Goal: Information Seeking & Learning: Find specific fact

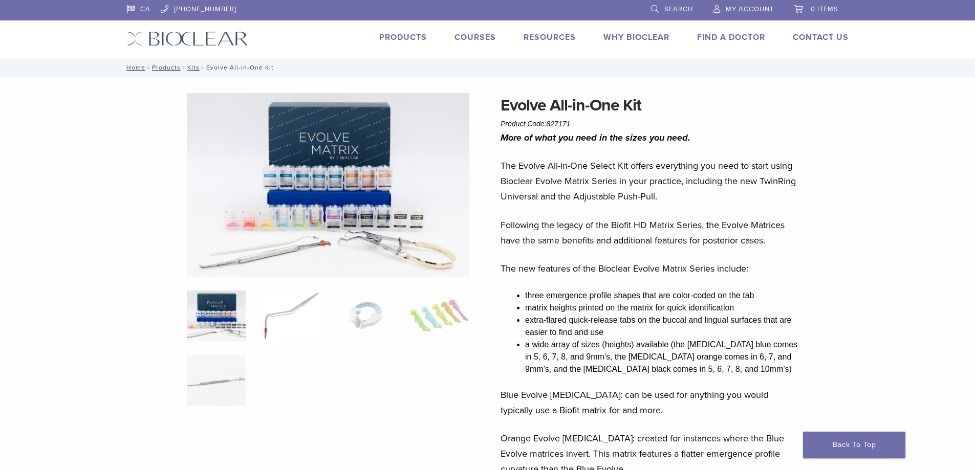
click at [293, 308] on img at bounding box center [290, 316] width 59 height 51
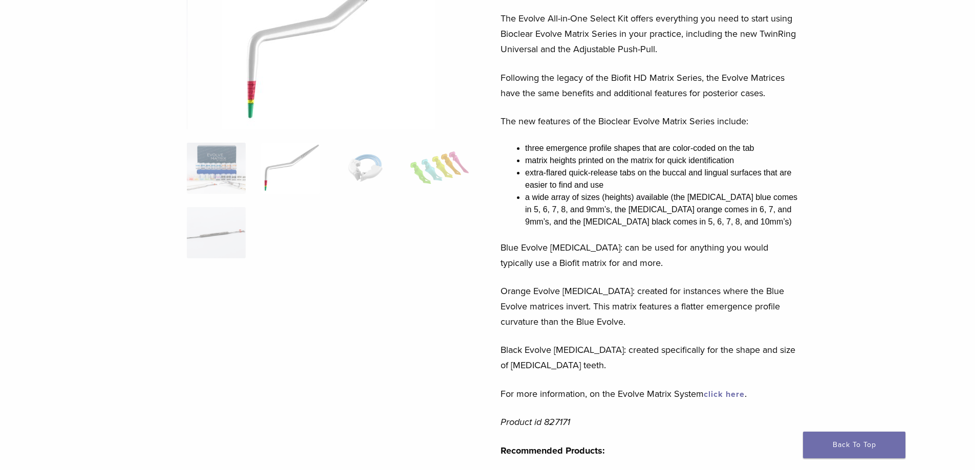
scroll to position [153, 0]
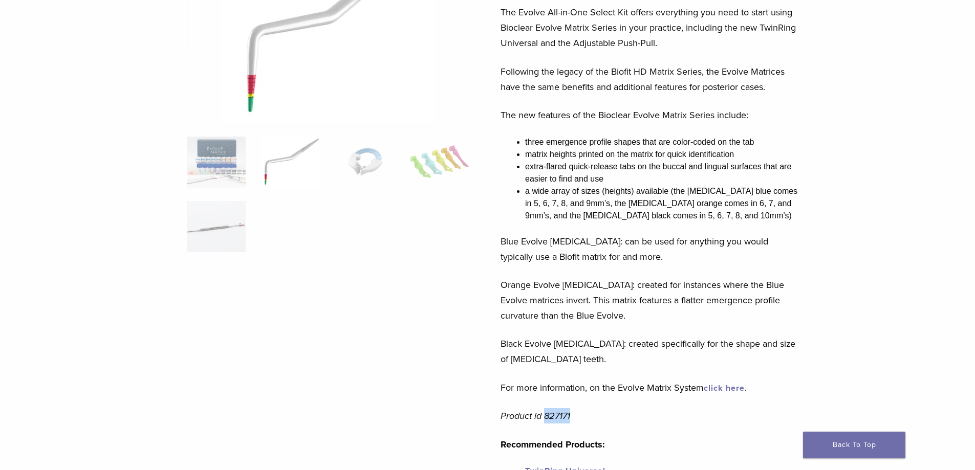
drag, startPoint x: 575, startPoint y: 415, endPoint x: 545, endPoint y: 412, distance: 30.4
click at [545, 412] on p "Product id 827171" at bounding box center [650, 415] width 301 height 15
copy em "827171"
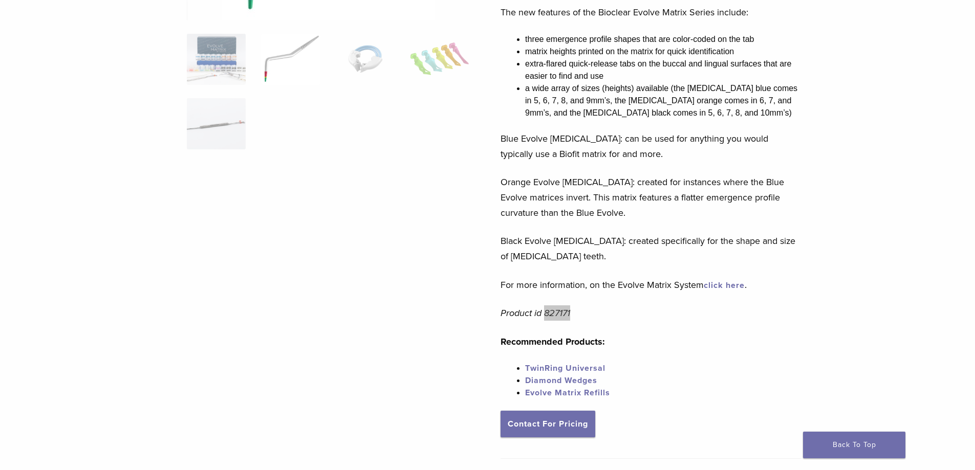
scroll to position [358, 0]
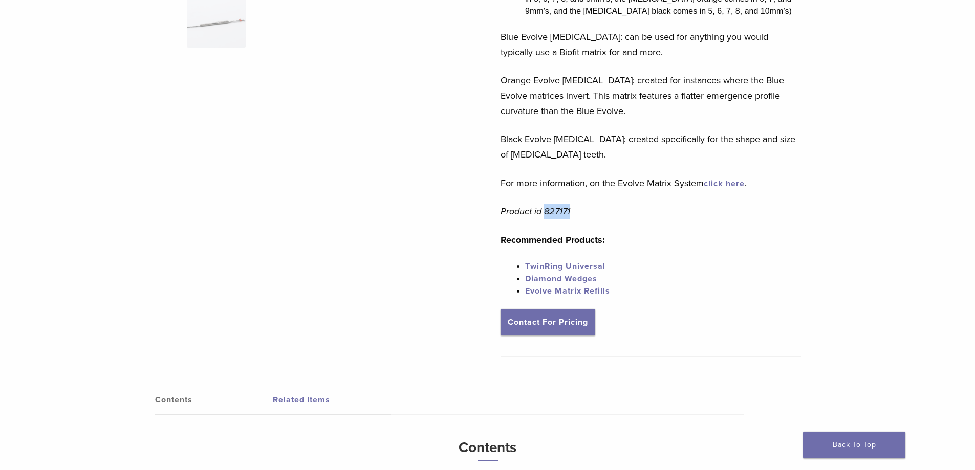
click at [727, 186] on link "click here" at bounding box center [723, 184] width 41 height 10
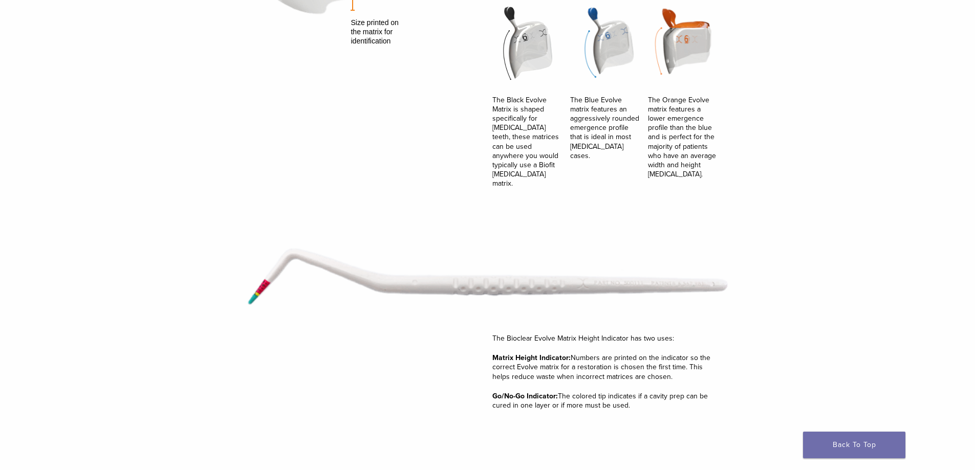
scroll to position [1381, 0]
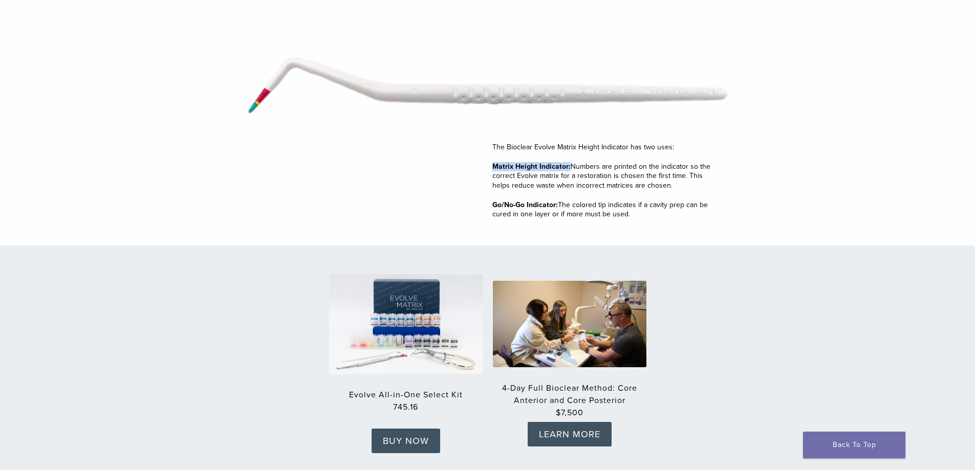
drag, startPoint x: 494, startPoint y: 157, endPoint x: 568, endPoint y: 155, distance: 74.7
click at [568, 162] on strong "Matrix Height Indicator:" at bounding box center [531, 166] width 78 height 9
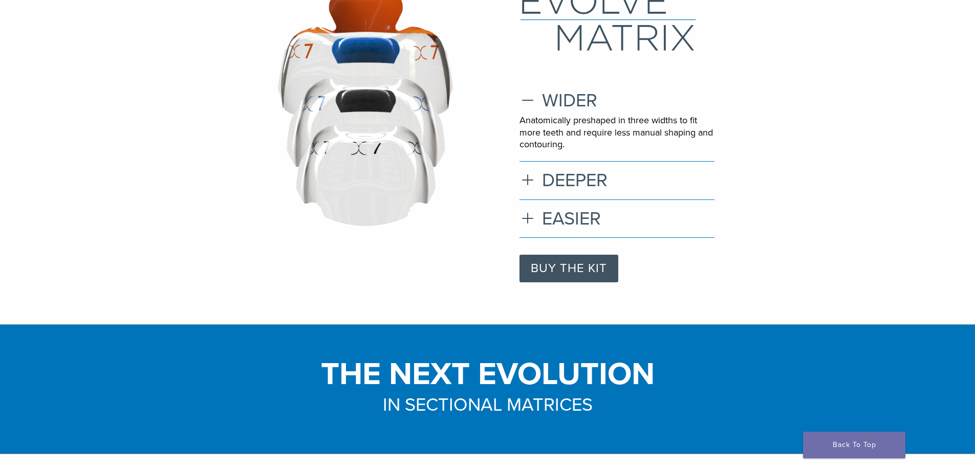
scroll to position [0, 0]
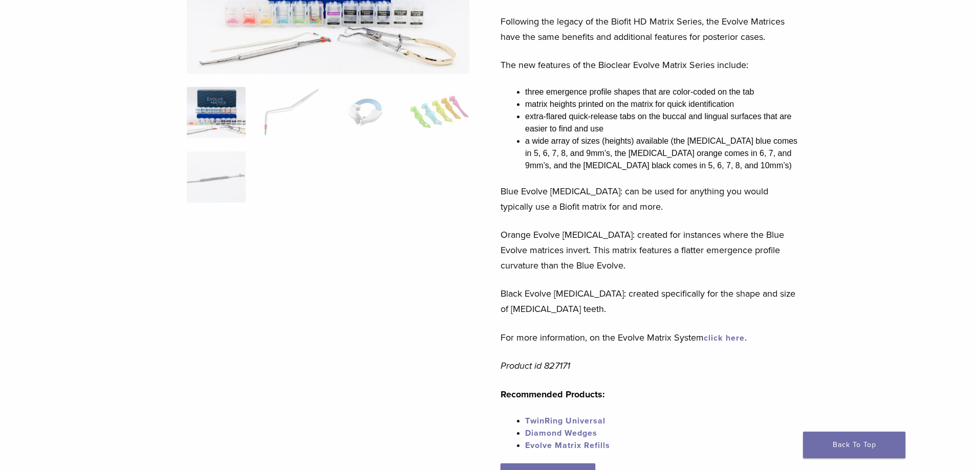
scroll to position [153, 0]
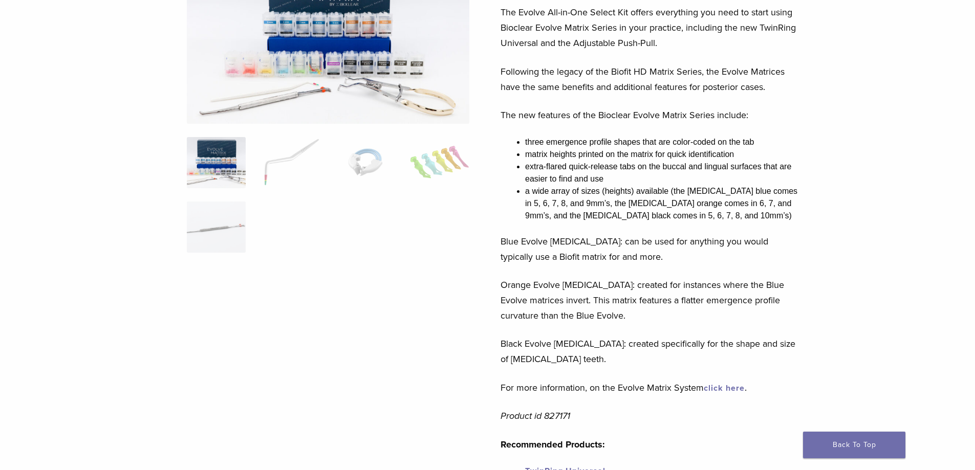
click at [216, 165] on img at bounding box center [216, 162] width 59 height 51
click at [314, 43] on img at bounding box center [328, 32] width 282 height 184
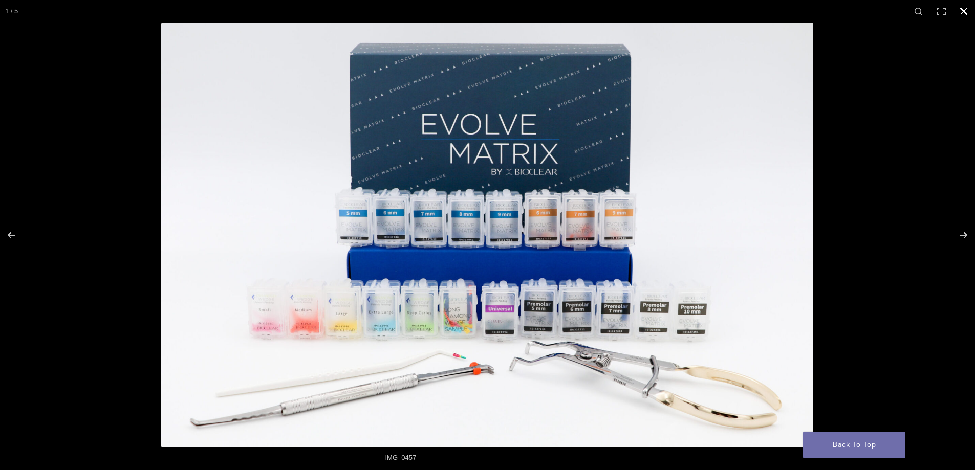
click at [875, 228] on div at bounding box center [648, 258] width 975 height 470
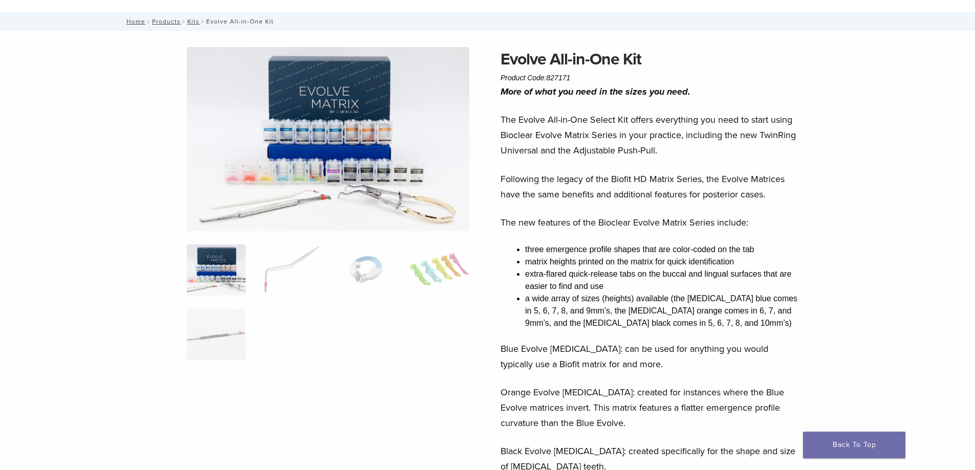
scroll to position [0, 0]
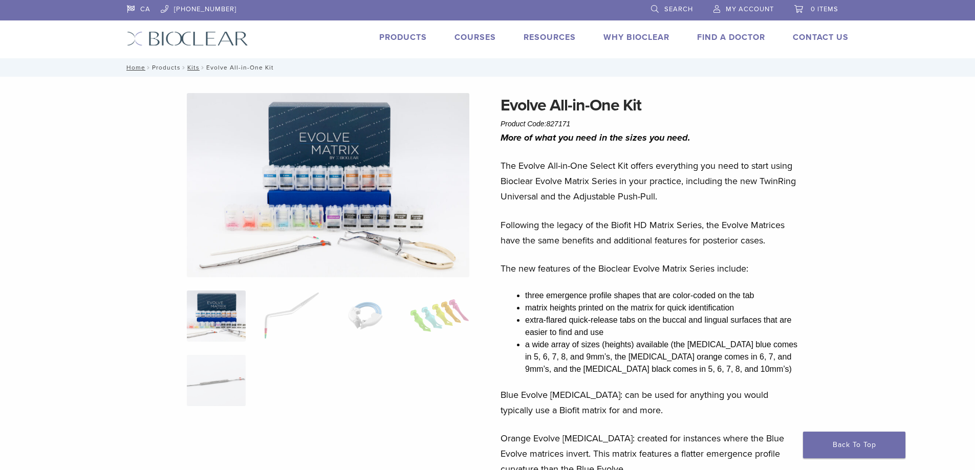
click at [161, 67] on link "Products" at bounding box center [166, 67] width 29 height 7
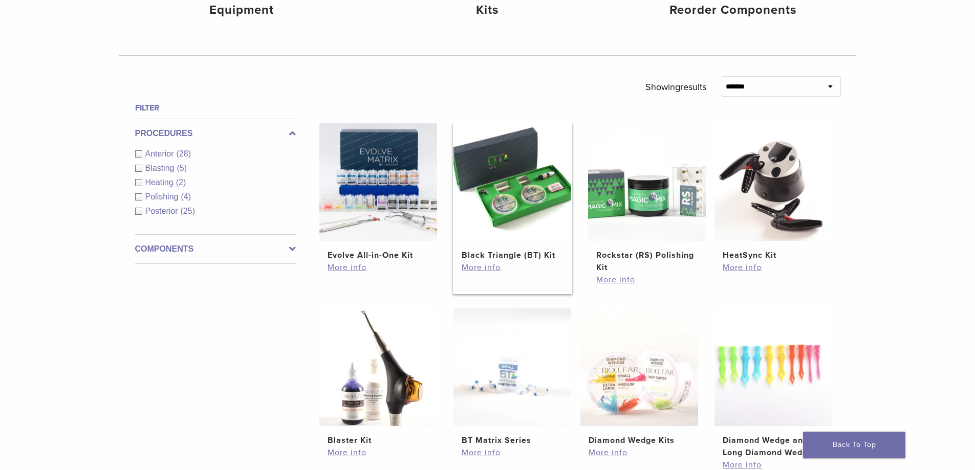
scroll to position [307, 0]
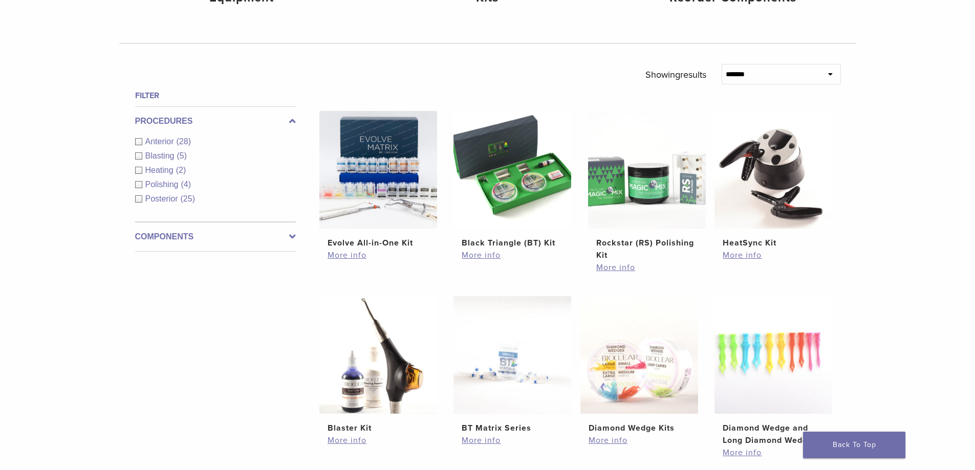
click at [291, 231] on icon at bounding box center [292, 237] width 7 height 12
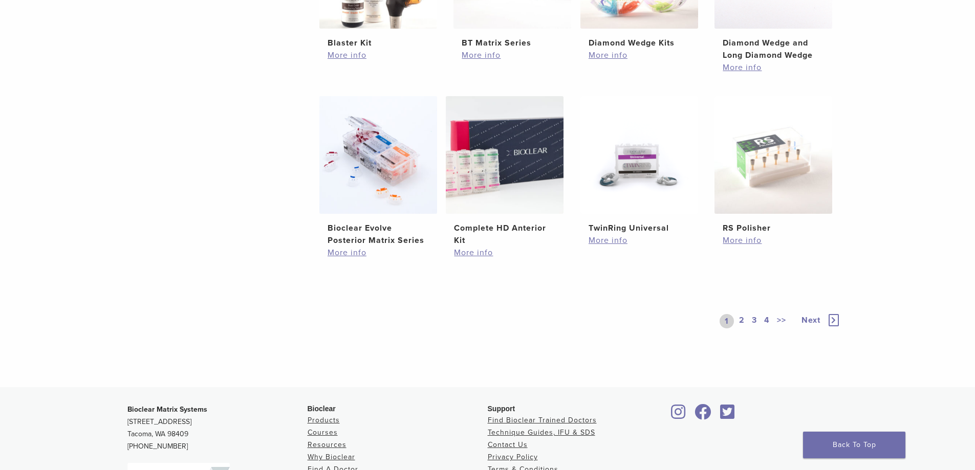
scroll to position [716, 0]
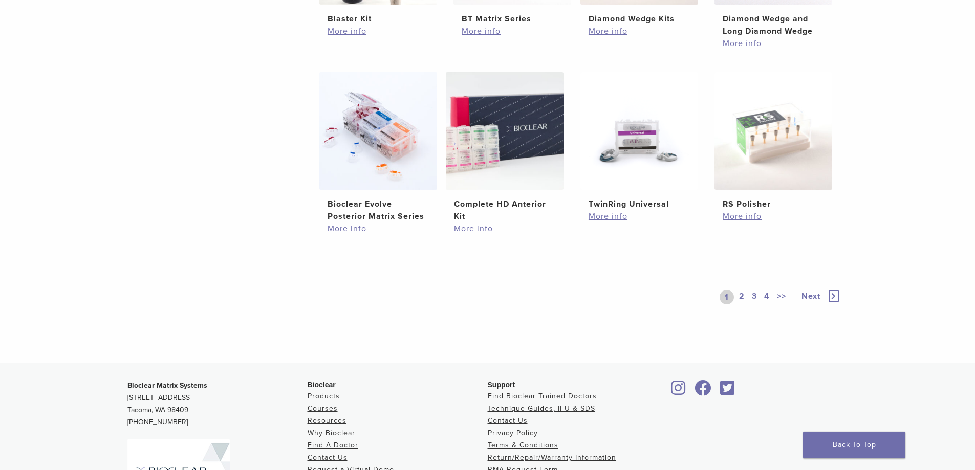
click at [808, 294] on span "Next" at bounding box center [810, 296] width 19 height 10
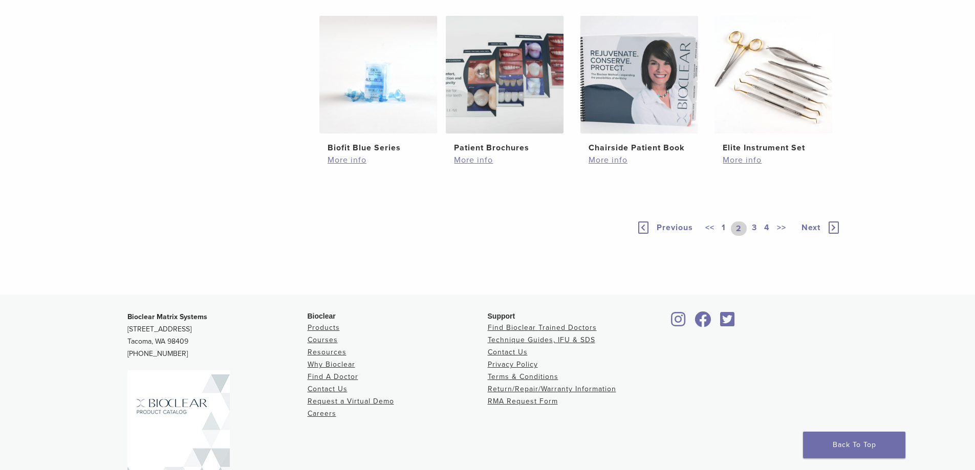
scroll to position [716, 0]
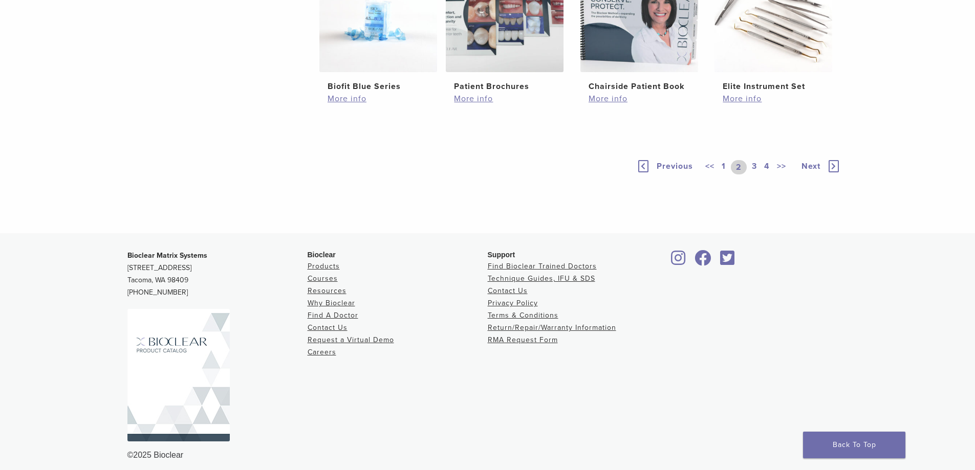
click at [805, 171] on span "Next" at bounding box center [810, 166] width 19 height 10
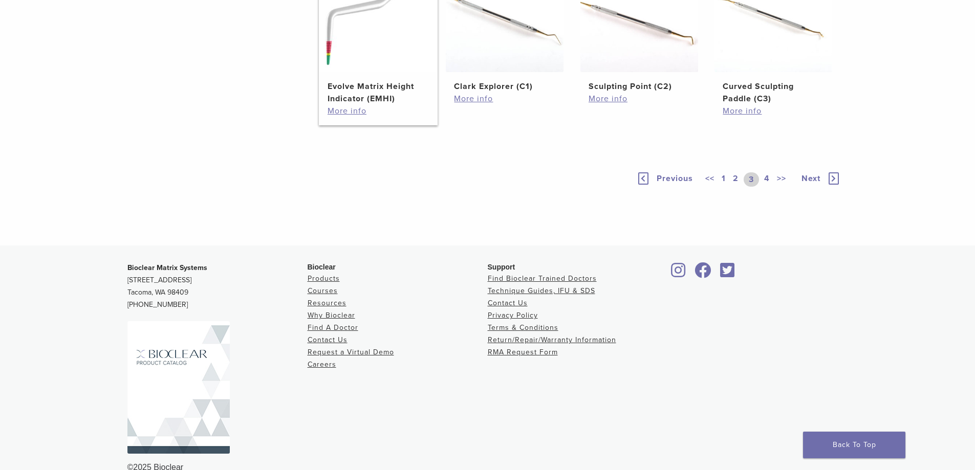
click at [366, 105] on h2 "Evolve Matrix Height Indicator (EMHI)" at bounding box center [377, 92] width 101 height 25
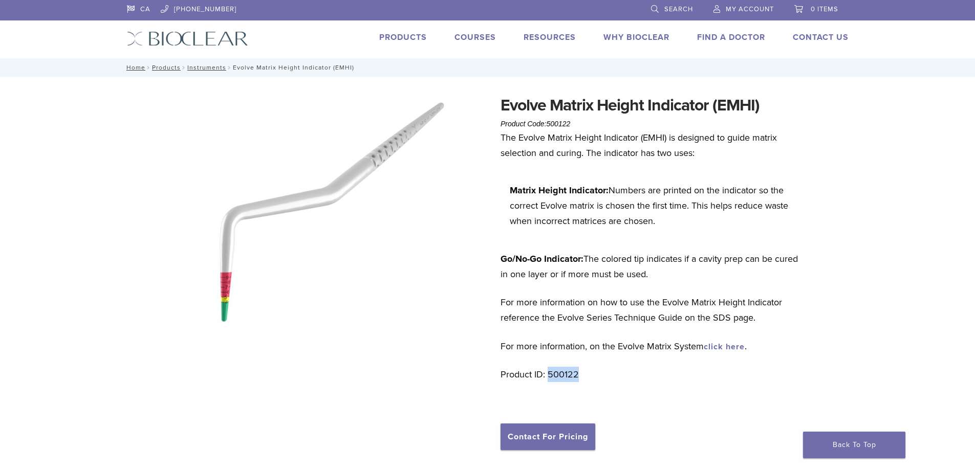
drag, startPoint x: 579, startPoint y: 373, endPoint x: 547, endPoint y: 376, distance: 31.9
click at [547, 376] on p "Product ID: 500122" at bounding box center [650, 374] width 301 height 15
copy p "500122"
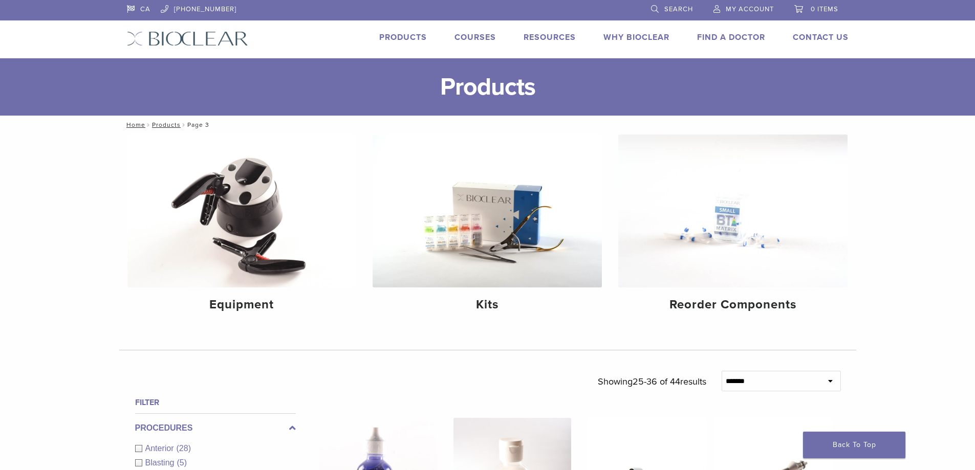
scroll to position [716, 0]
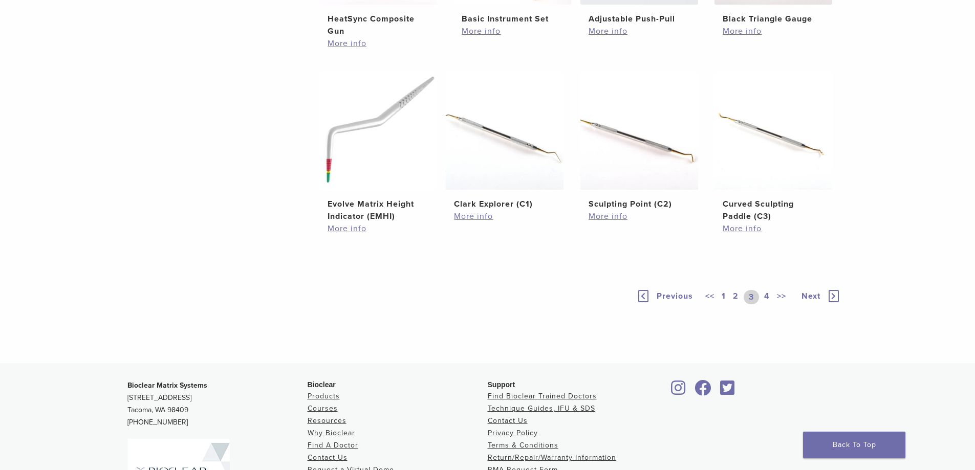
click at [803, 298] on span "Next" at bounding box center [810, 296] width 19 height 10
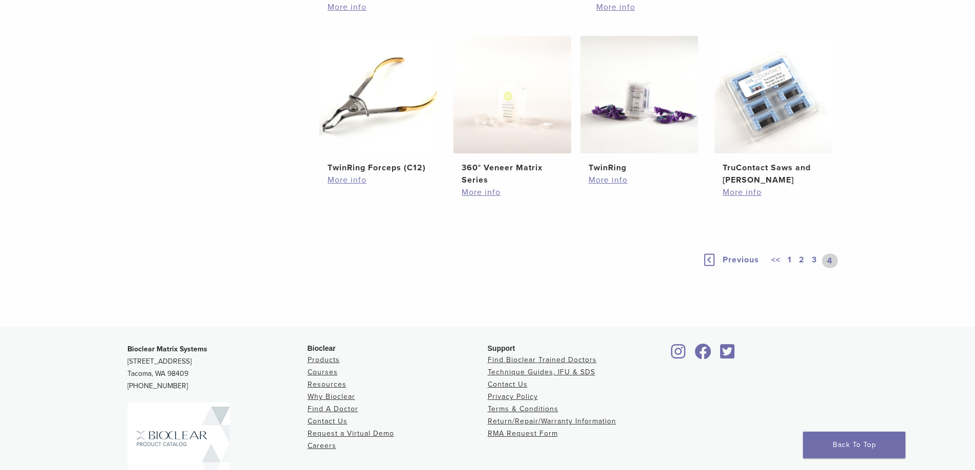
scroll to position [413, 0]
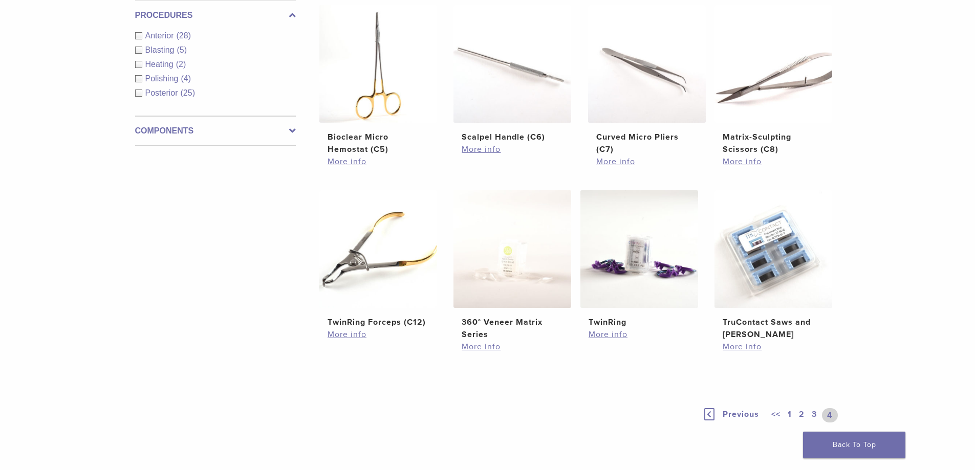
click at [789, 409] on link "1" at bounding box center [789, 415] width 8 height 14
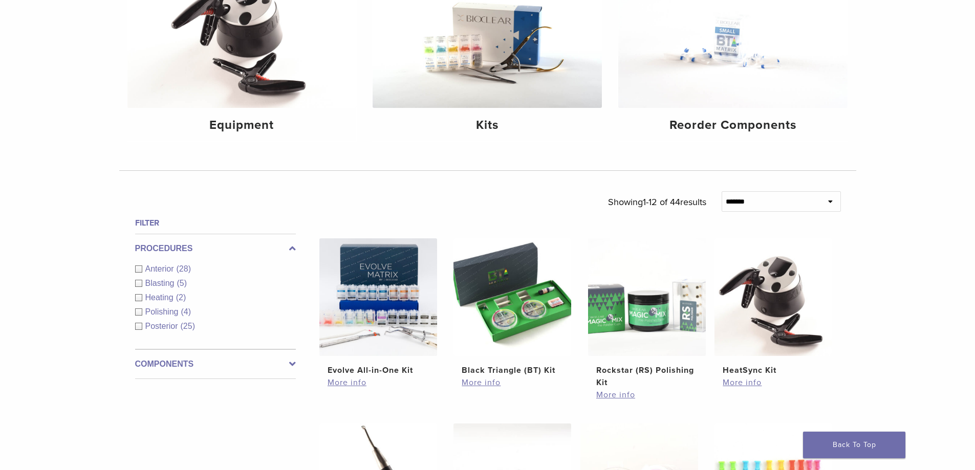
scroll to position [55, 0]
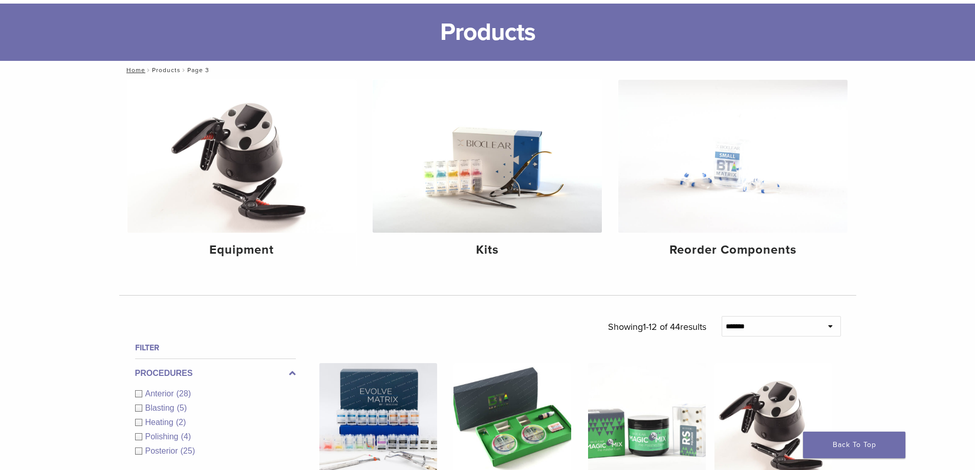
click at [168, 69] on link "Products" at bounding box center [166, 70] width 29 height 7
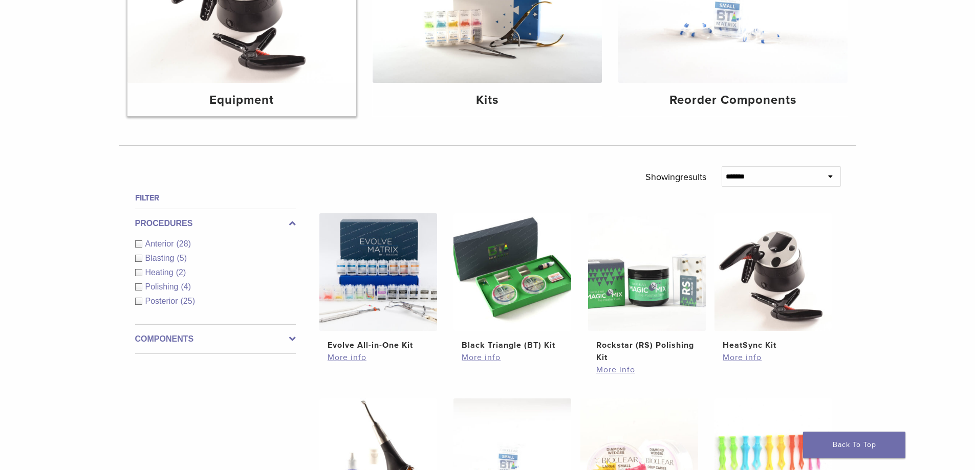
scroll to position [153, 0]
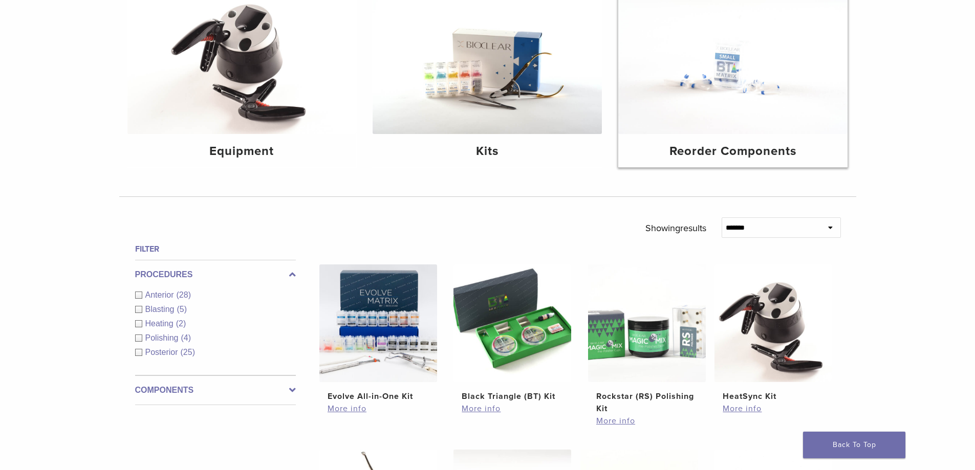
click at [709, 139] on div "Reorder Components" at bounding box center [732, 150] width 229 height 33
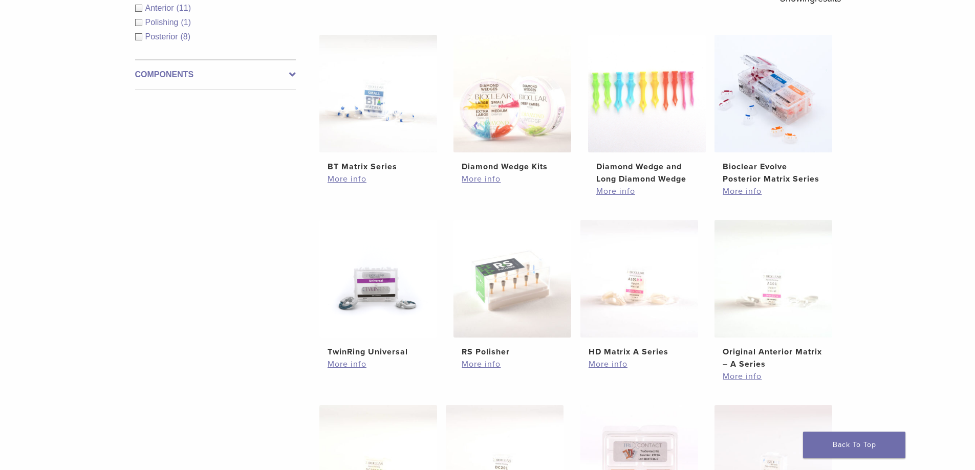
scroll to position [205, 0]
click at [369, 349] on h2 "TwinRing Universal" at bounding box center [377, 351] width 101 height 12
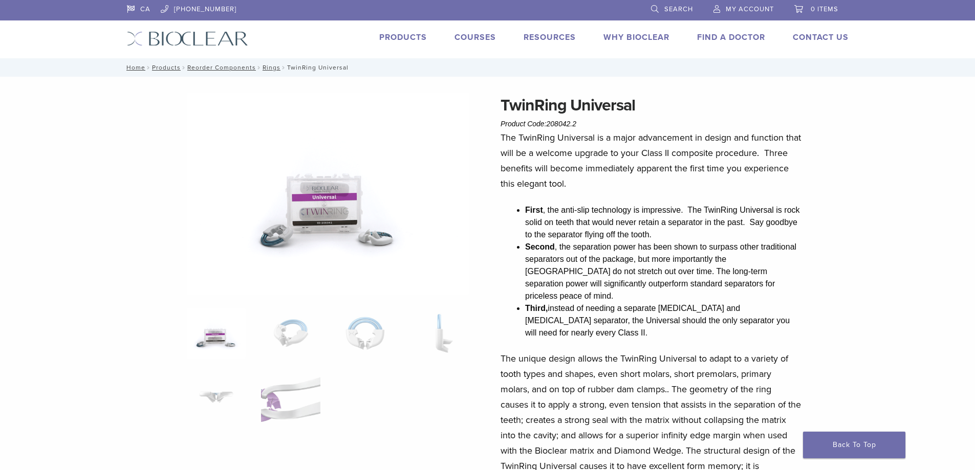
drag, startPoint x: 583, startPoint y: 124, endPoint x: 547, endPoint y: 121, distance: 35.5
click at [547, 121] on div "TwinRing Universal Product Code: 208042.2 $ 284.97" at bounding box center [650, 111] width 301 height 37
copy span "208042.2"
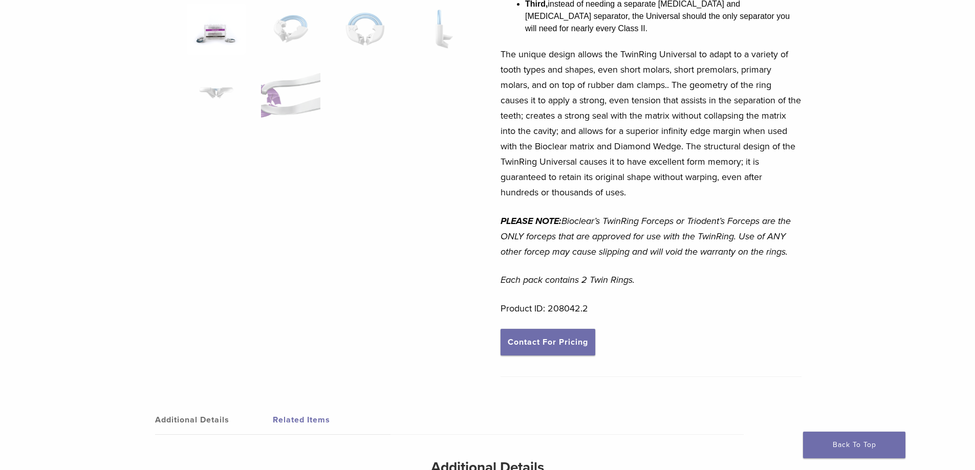
scroll to position [358, 0]
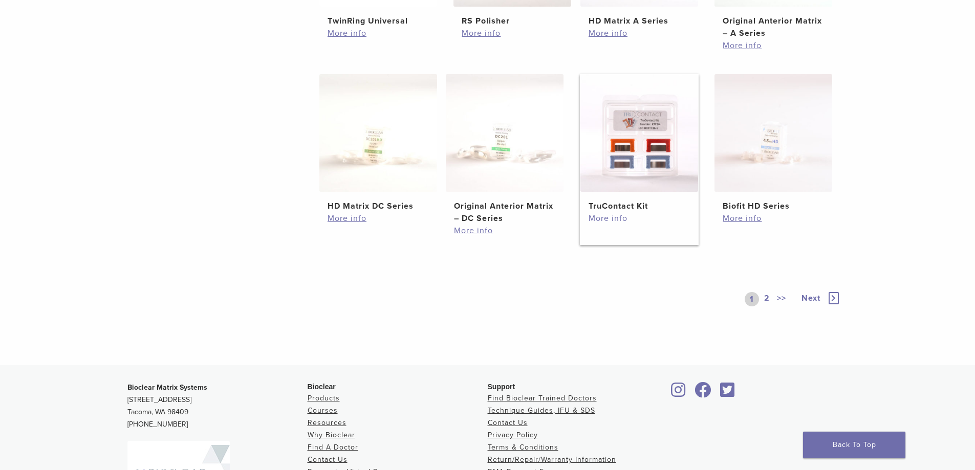
scroll to position [558, 0]
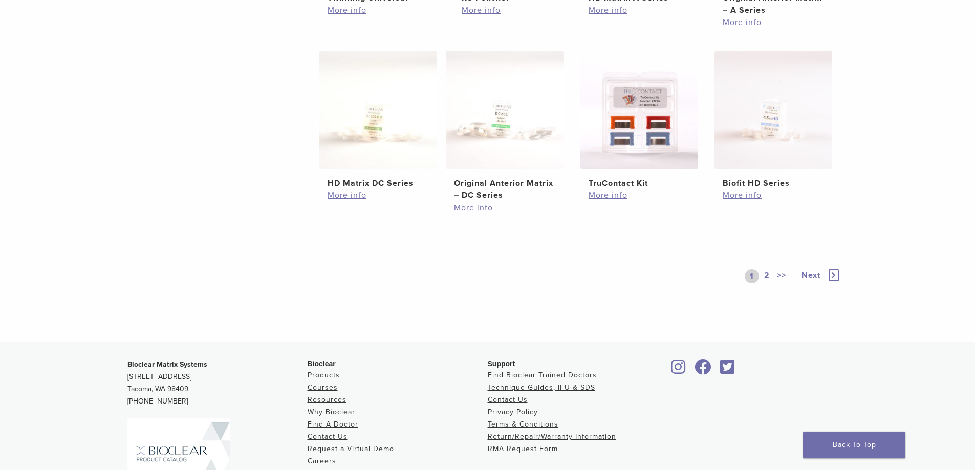
click at [815, 270] on span "Next" at bounding box center [810, 275] width 19 height 10
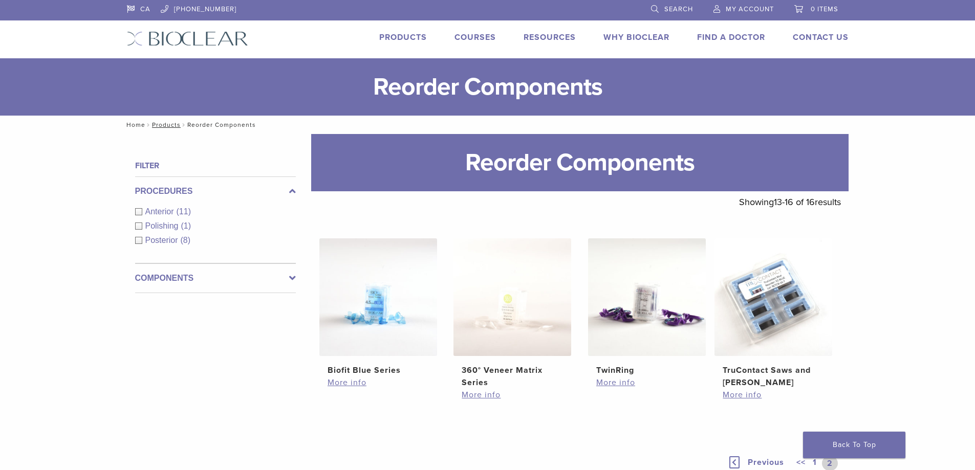
click at [132, 126] on link "Home" at bounding box center [134, 124] width 22 height 7
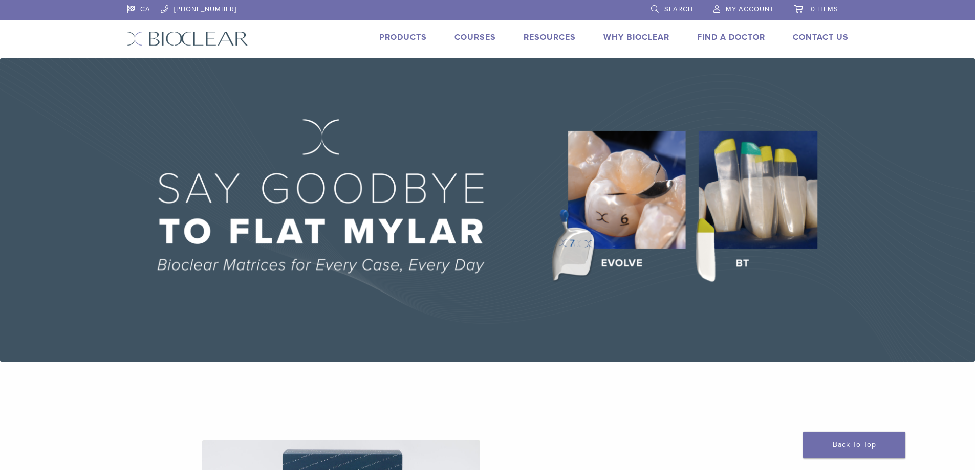
click at [393, 38] on link "Products" at bounding box center [403, 37] width 48 height 10
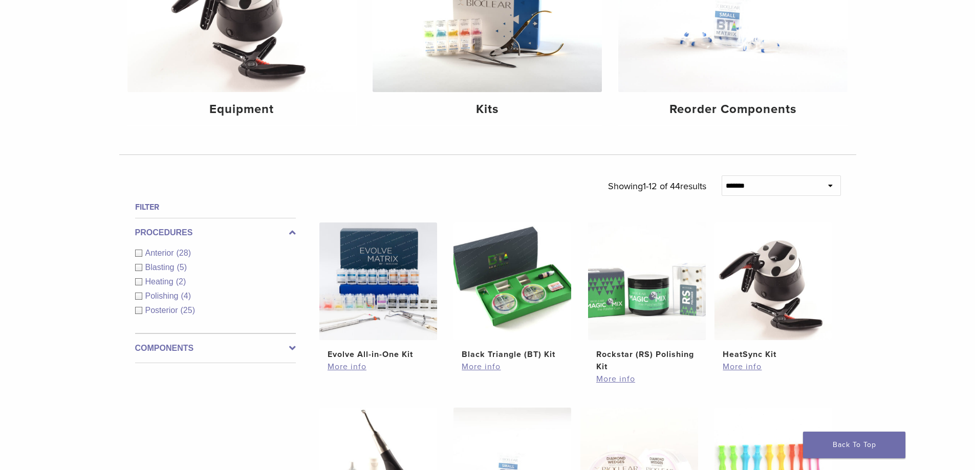
scroll to position [205, 0]
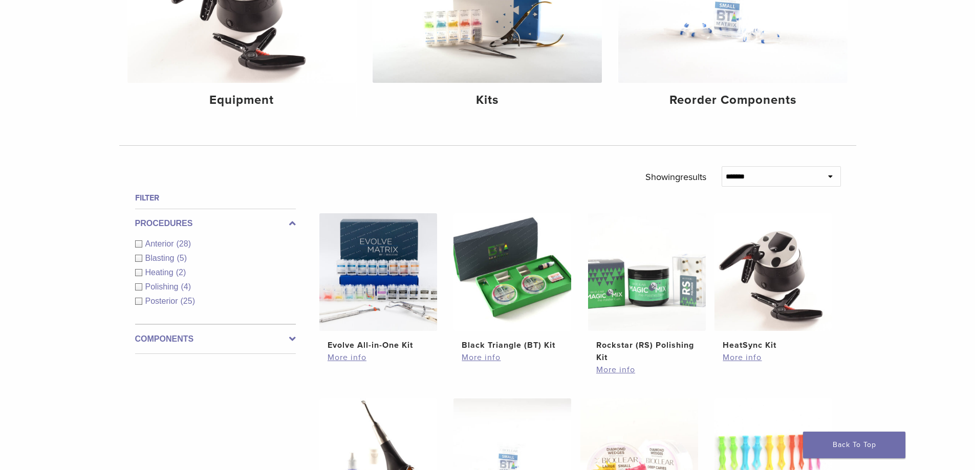
click at [294, 343] on icon at bounding box center [292, 339] width 7 height 12
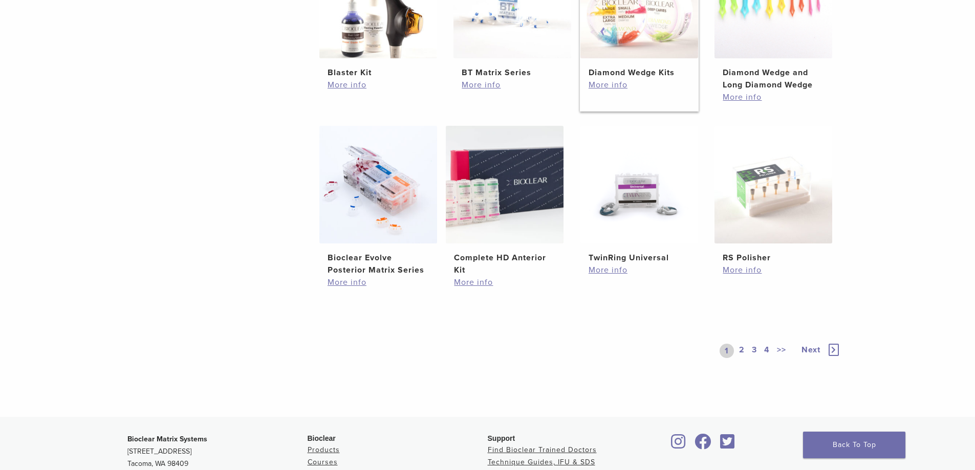
scroll to position [665, 0]
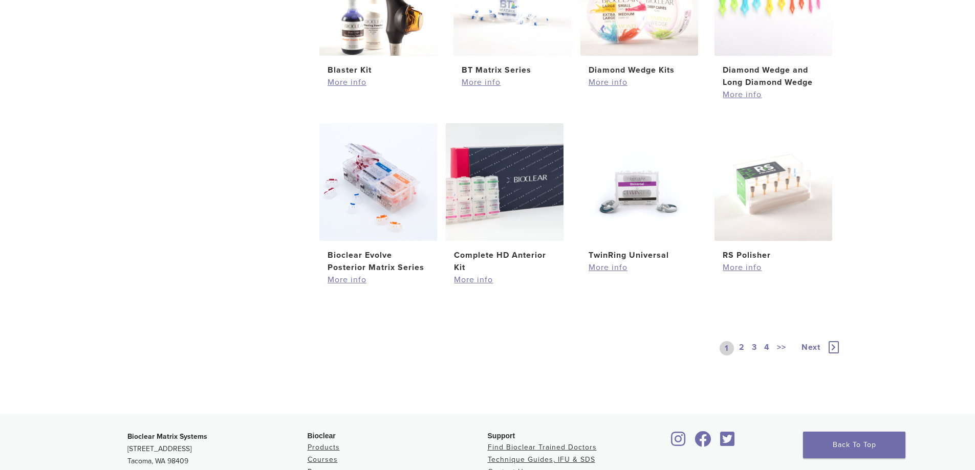
click at [801, 351] on span "Next" at bounding box center [810, 347] width 19 height 10
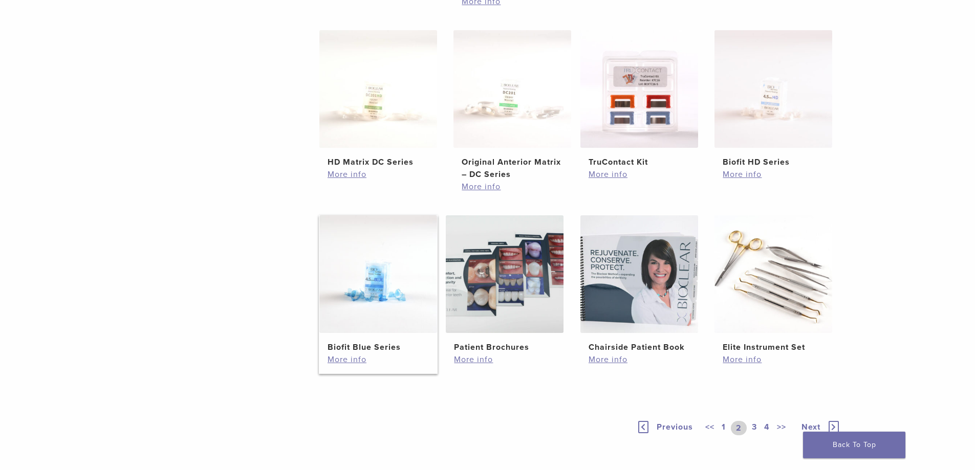
scroll to position [460, 0]
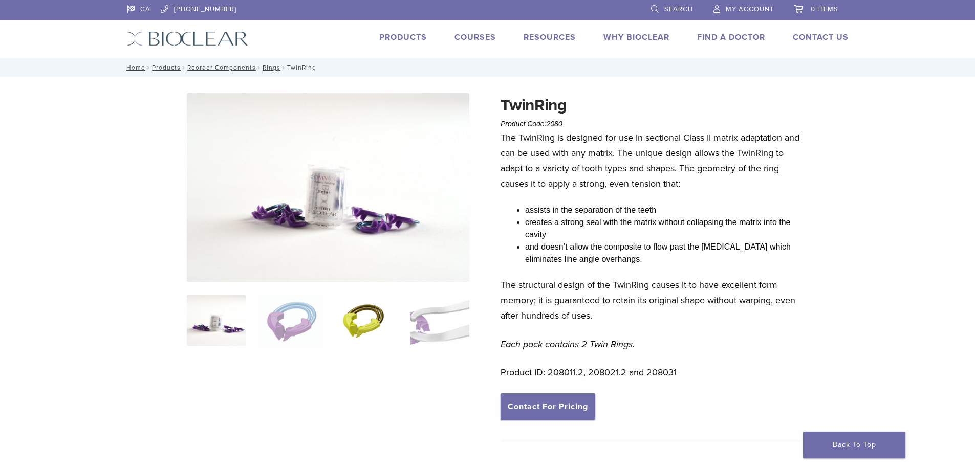
drag, startPoint x: 377, startPoint y: 348, endPoint x: 375, endPoint y: 342, distance: 6.5
click at [378, 346] on ol at bounding box center [328, 327] width 298 height 64
click at [373, 338] on img at bounding box center [365, 320] width 59 height 51
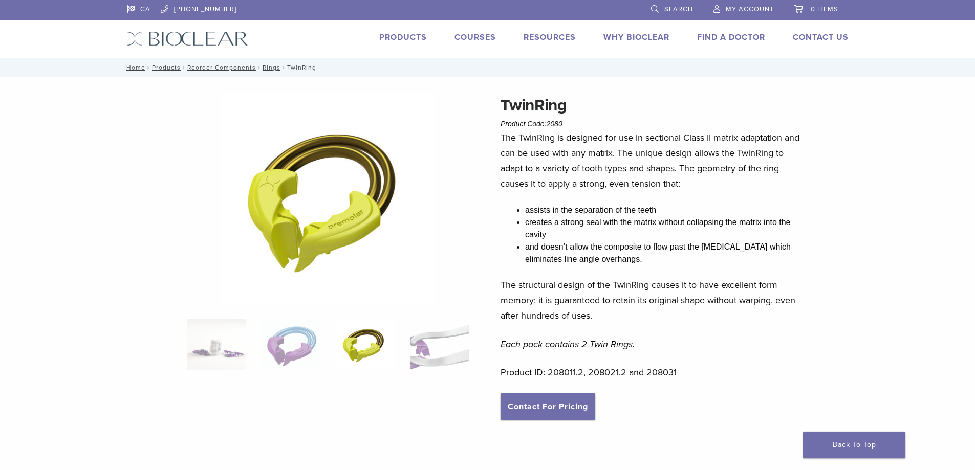
drag, startPoint x: 564, startPoint y: 119, endPoint x: 547, endPoint y: 125, distance: 17.5
click at [547, 125] on div "TwinRing Product Code: 2080 $ 258.72" at bounding box center [650, 111] width 301 height 37
copy span "2080"
click at [266, 65] on link "Rings" at bounding box center [271, 67] width 18 height 7
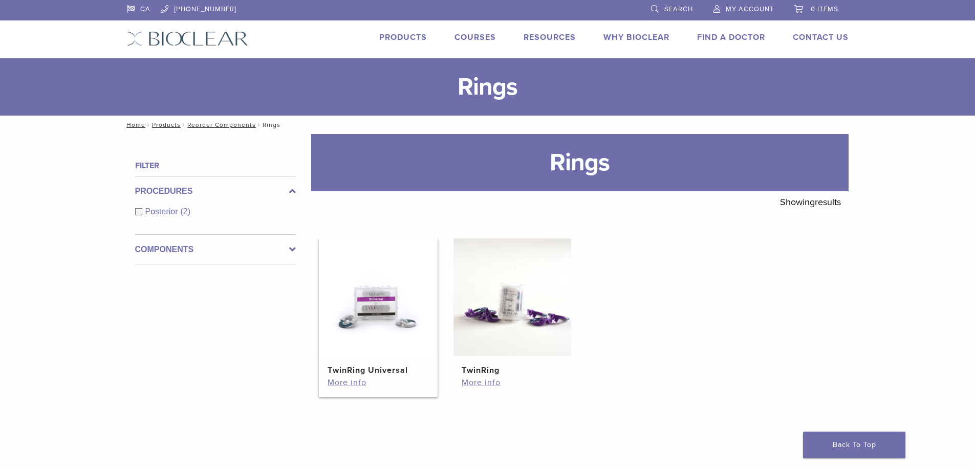
click at [378, 369] on h2 "TwinRing Universal" at bounding box center [377, 370] width 101 height 12
